Goal: Task Accomplishment & Management: Complete application form

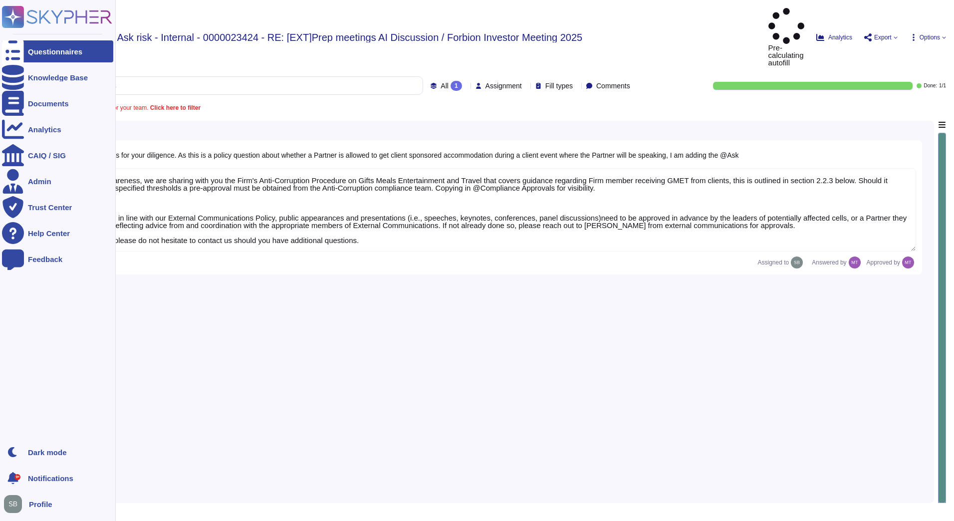
type textarea "For you awareness, we are sharing with you the Firm's Anti-Corruption Procedure…"
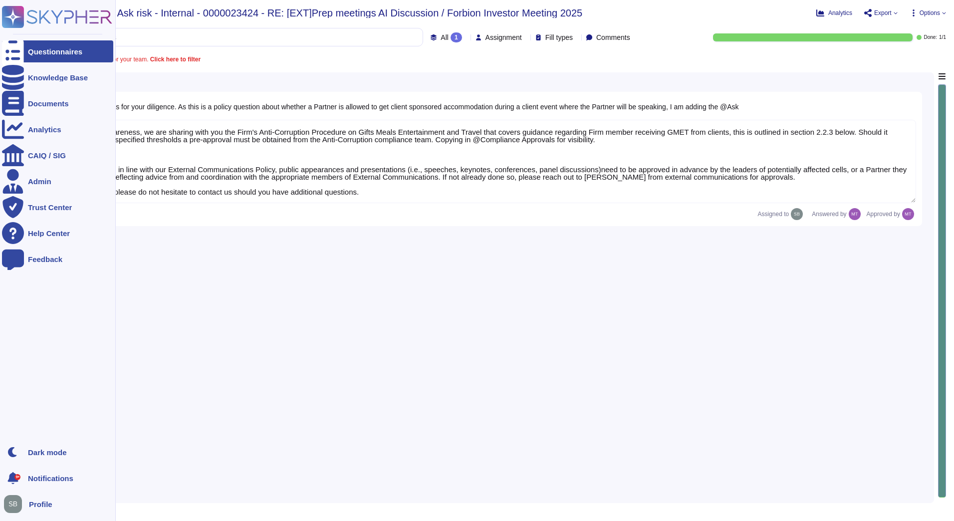
click at [18, 11] on rect at bounding box center [13, 17] width 22 height 22
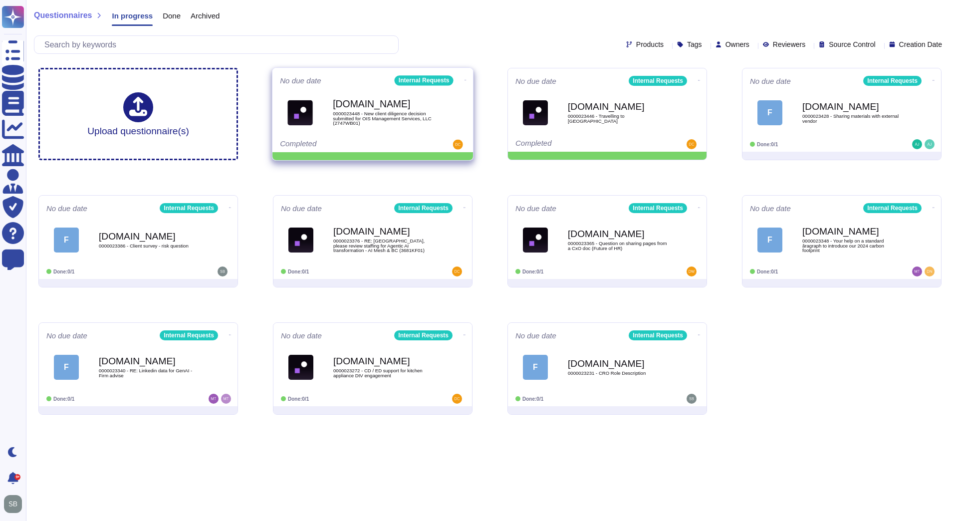
click at [465, 79] on icon at bounding box center [466, 80] width 2 height 2
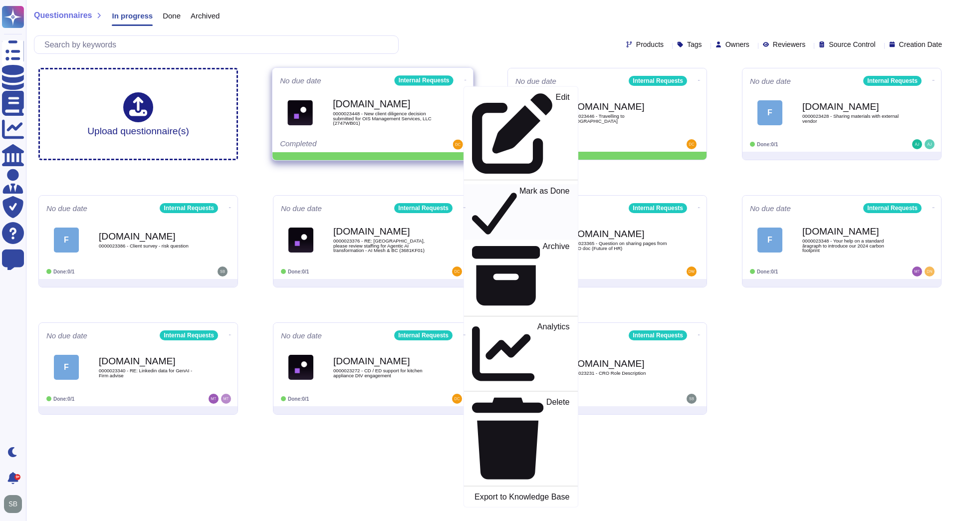
click at [519, 187] on p "Mark as Done" at bounding box center [544, 212] width 50 height 51
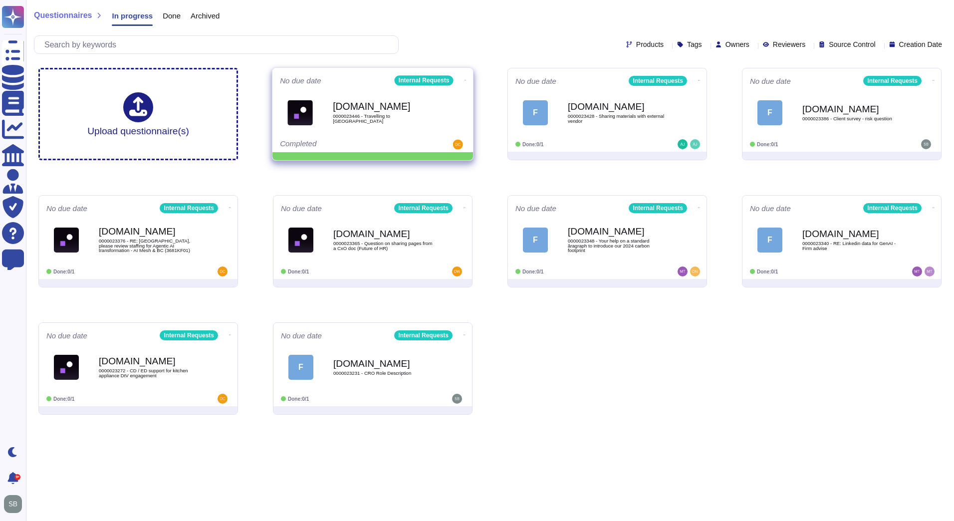
click at [465, 79] on icon at bounding box center [466, 80] width 2 height 2
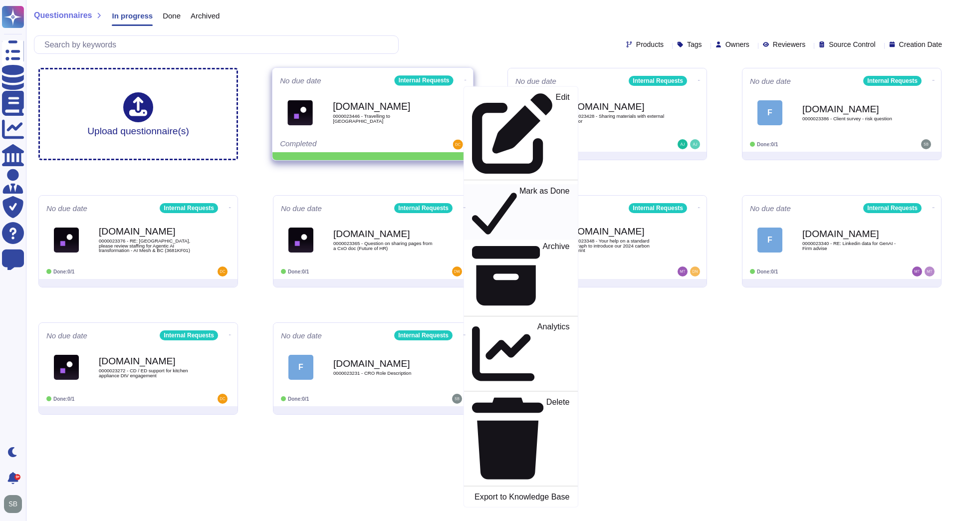
click at [519, 187] on p "Mark as Done" at bounding box center [544, 212] width 50 height 51
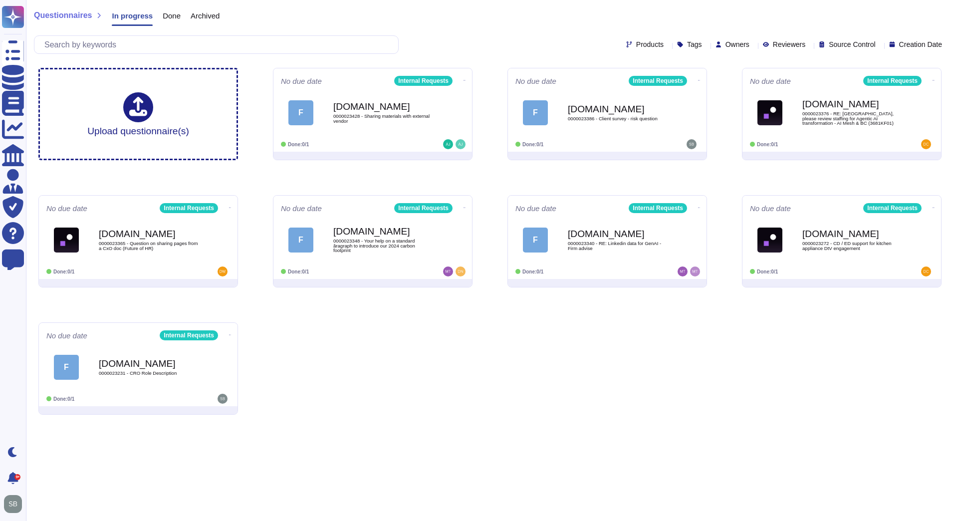
click at [503, 353] on div "Upload questionnaire(s) No due date Internal Requests F Force.com 0000023428 - …" at bounding box center [489, 241] width 919 height 363
